Goal: Transaction & Acquisition: Subscribe to service/newsletter

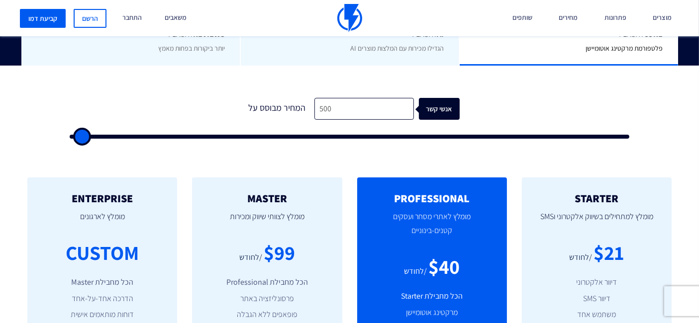
scroll to position [277, 0]
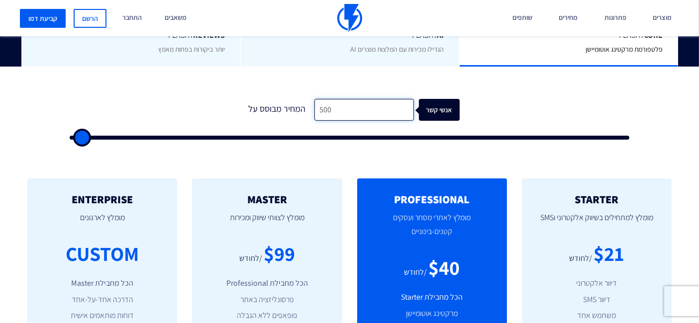
click at [380, 110] on input "500" at bounding box center [364, 110] width 100 height 22
click at [381, 113] on input "500" at bounding box center [364, 110] width 100 height 22
click at [384, 105] on input "500" at bounding box center [364, 110] width 100 height 22
type input "500"
type input "2"
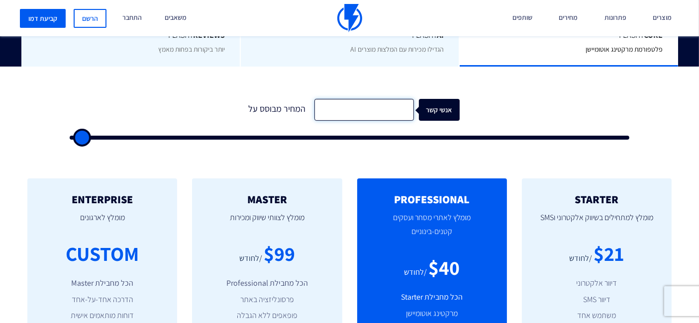
type input "500"
type input "20"
type input "500"
type input "200"
type input "500"
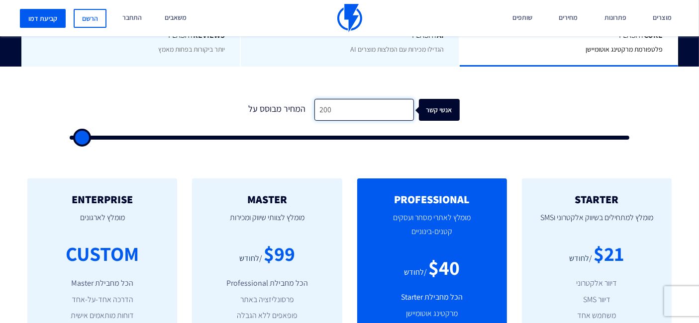
type input "20"
type input "500"
type input "2"
type input "500"
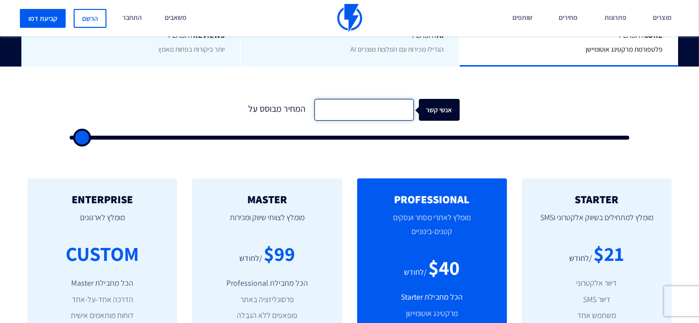
type input "2"
type input "500"
type input "24"
type input "500"
type input "240"
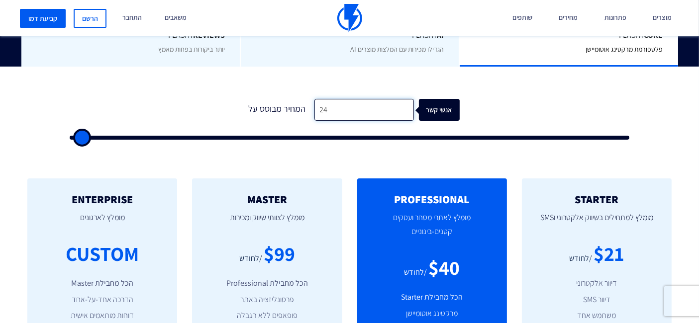
type input "500"
type input "2,400"
type input "2500"
type input "240"
type input "500"
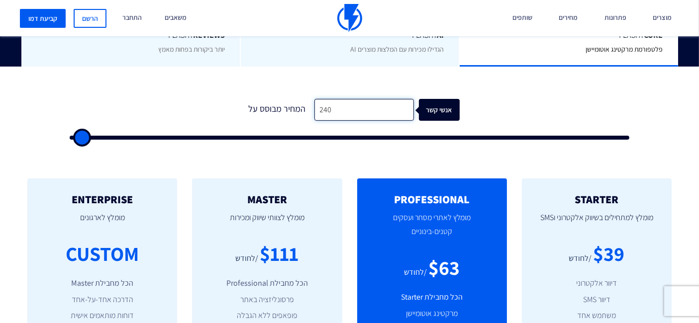
type input "24"
type input "500"
type input "241"
type input "500"
type input "2,416"
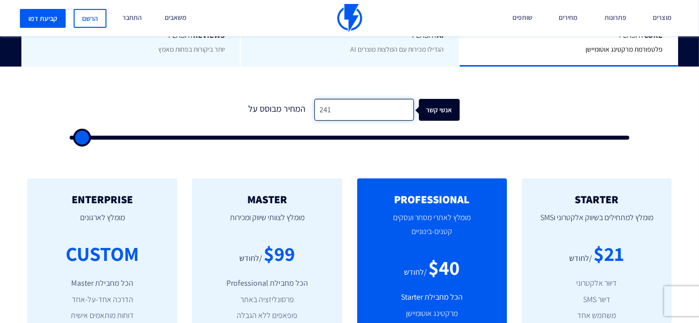
type input "2500"
type input "2,416"
click at [377, 86] on div "1 המחיר מבוסס על 2,416 אנשי קשר" at bounding box center [350, 116] width 580 height 85
